Goal: Task Accomplishment & Management: Manage account settings

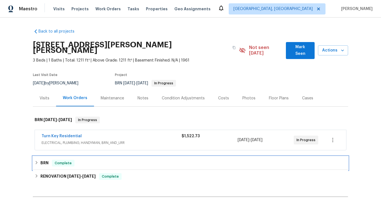
click at [40, 160] on h6 "BRN" at bounding box center [44, 163] width 8 height 7
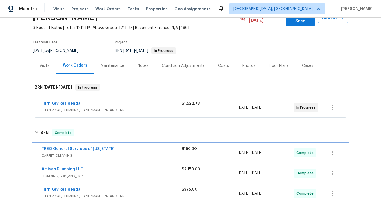
scroll to position [35, 0]
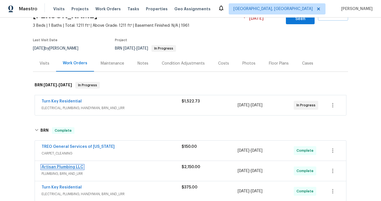
click at [64, 165] on link "Artisan Plumbing LLC" at bounding box center [63, 167] width 42 height 4
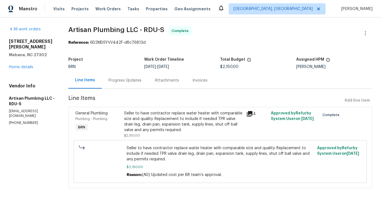
click at [141, 80] on div "Progress Updates" at bounding box center [124, 81] width 33 height 6
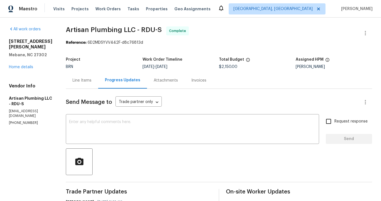
click at [206, 80] on div "Invoices" at bounding box center [198, 81] width 15 height 6
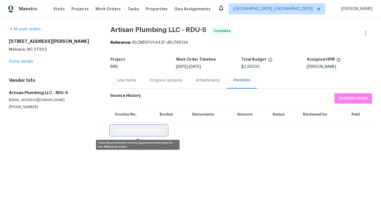
click at [142, 132] on span "View Preliminary Invoice" at bounding box center [139, 130] width 48 height 7
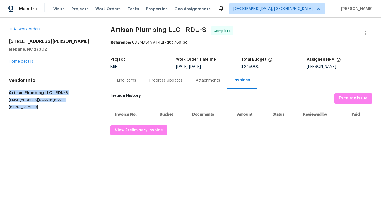
drag, startPoint x: 9, startPoint y: 92, endPoint x: 46, endPoint y: 111, distance: 41.7
click at [46, 111] on section "All work orders [STREET_ADDRESS][PERSON_NAME][PERSON_NAME] Home details Vendor …" at bounding box center [53, 80] width 88 height 109
copy div "Artisan Plumbing LLC - RDU-S [EMAIL_ADDRESS][DOMAIN_NAME] [PHONE_NUMBER]"
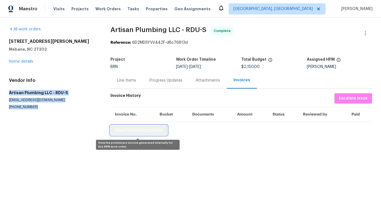
click at [130, 133] on span "View Preliminary Invoice" at bounding box center [139, 130] width 48 height 7
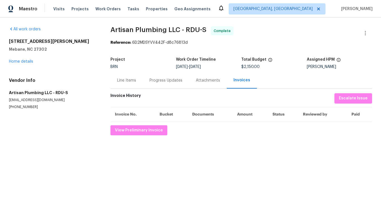
click at [125, 78] on div "Line Items" at bounding box center [126, 81] width 19 height 6
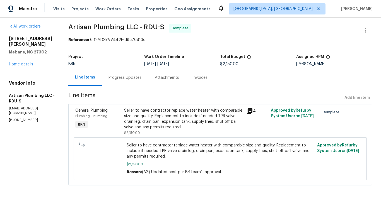
scroll to position [8, 0]
click at [30, 62] on link "Home details" at bounding box center [21, 64] width 24 height 4
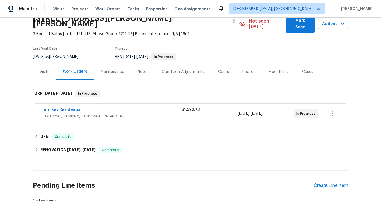
scroll to position [33, 0]
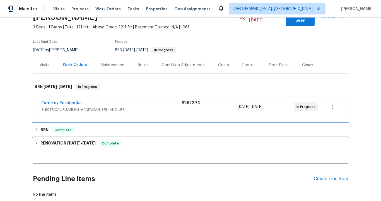
click at [42, 127] on h6 "BRN" at bounding box center [44, 130] width 8 height 7
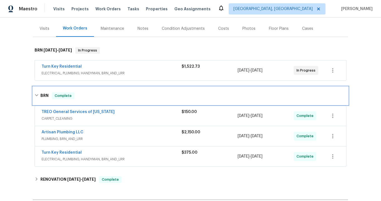
scroll to position [78, 0]
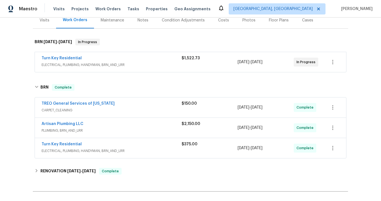
click at [107, 128] on span "PLUMBING, BRN_AND_LRR" at bounding box center [112, 131] width 140 height 6
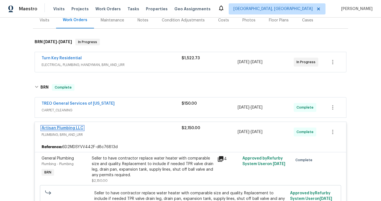
click at [79, 126] on link "Artisan Plumbing LLC" at bounding box center [63, 128] width 42 height 4
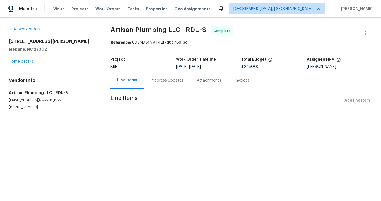
click at [168, 78] on div "Progress Updates" at bounding box center [166, 81] width 33 height 6
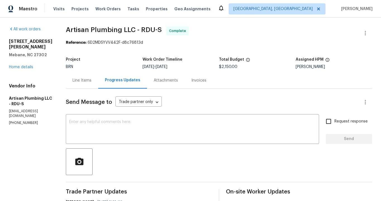
click at [205, 82] on div "Invoices" at bounding box center [198, 81] width 15 height 6
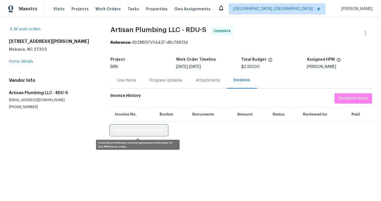
click at [158, 131] on span "View Preliminary Invoice" at bounding box center [139, 130] width 48 height 7
